Goal: Browse casually: Explore the website without a specific task or goal

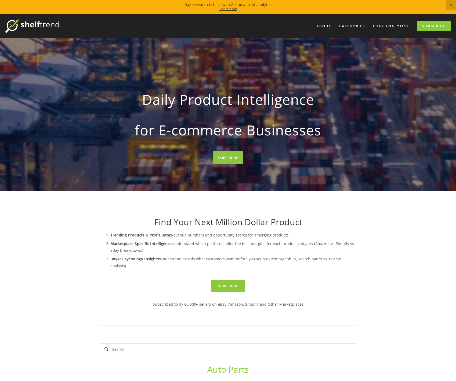
click at [50, 25] on img at bounding box center [32, 25] width 54 height 13
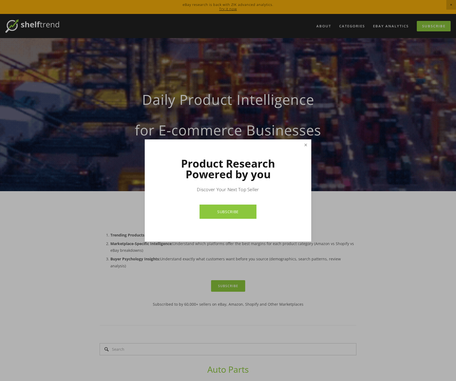
click at [308, 146] on link "Close" at bounding box center [305, 144] width 9 height 9
